Goal: Communication & Community: Participate in discussion

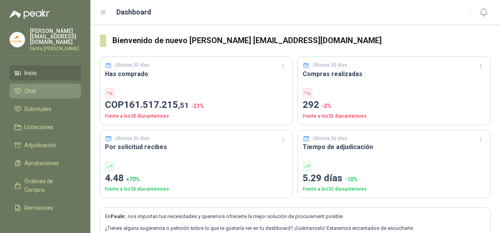
click at [40, 90] on link "Chat" at bounding box center [44, 91] width 71 height 15
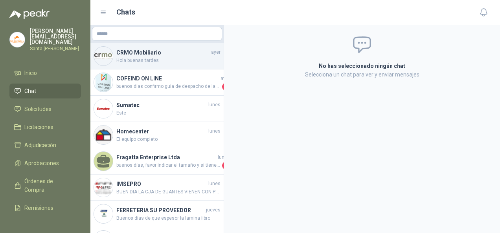
click at [147, 62] on span "Hola buenas tardes" at bounding box center [168, 60] width 104 height 7
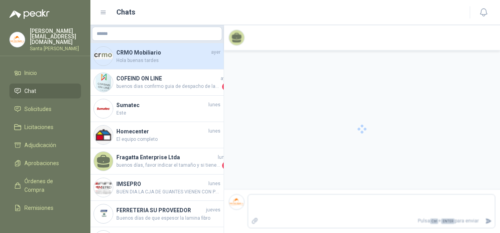
scroll to position [44, 0]
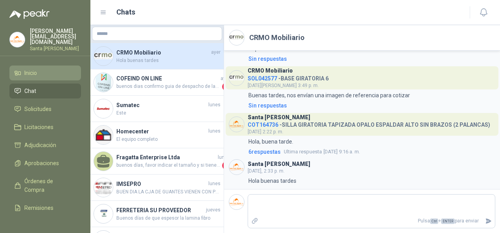
click at [49, 69] on li "Inicio" at bounding box center [45, 73] width 62 height 9
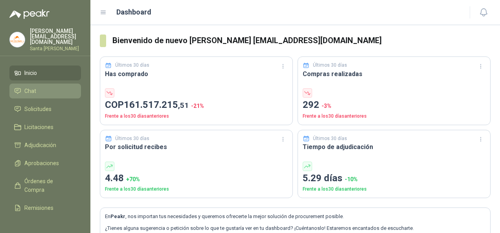
click at [59, 87] on li "Chat" at bounding box center [45, 91] width 62 height 9
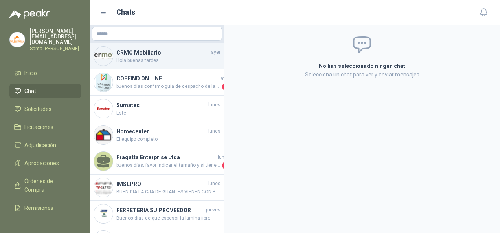
click at [138, 65] on div "CRMO Mobiliario [DATE] Hola buenas tardes" at bounding box center [156, 56] width 133 height 26
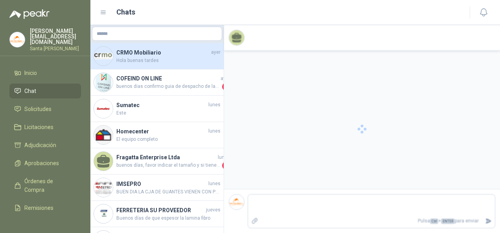
scroll to position [44, 0]
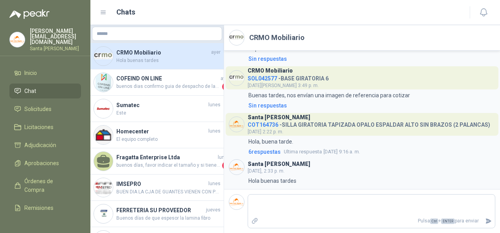
click at [259, 36] on h2 "CRMO Mobiliario" at bounding box center [276, 37] width 55 height 11
click at [239, 36] on img at bounding box center [236, 37] width 15 height 15
click at [240, 37] on img at bounding box center [236, 37] width 15 height 15
drag, startPoint x: 245, startPoint y: 43, endPoint x: 280, endPoint y: 82, distance: 53.1
click at [245, 43] on header "CRMO Mobiliario" at bounding box center [362, 38] width 276 height 26
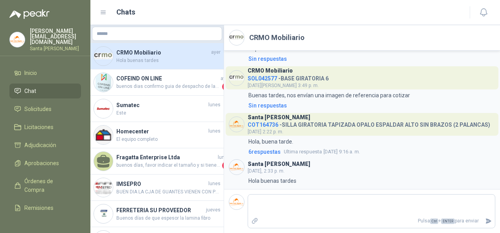
click at [278, 72] on h3 "CRMO Mobiliario" at bounding box center [269, 71] width 45 height 4
